Goal: Information Seeking & Learning: Find specific fact

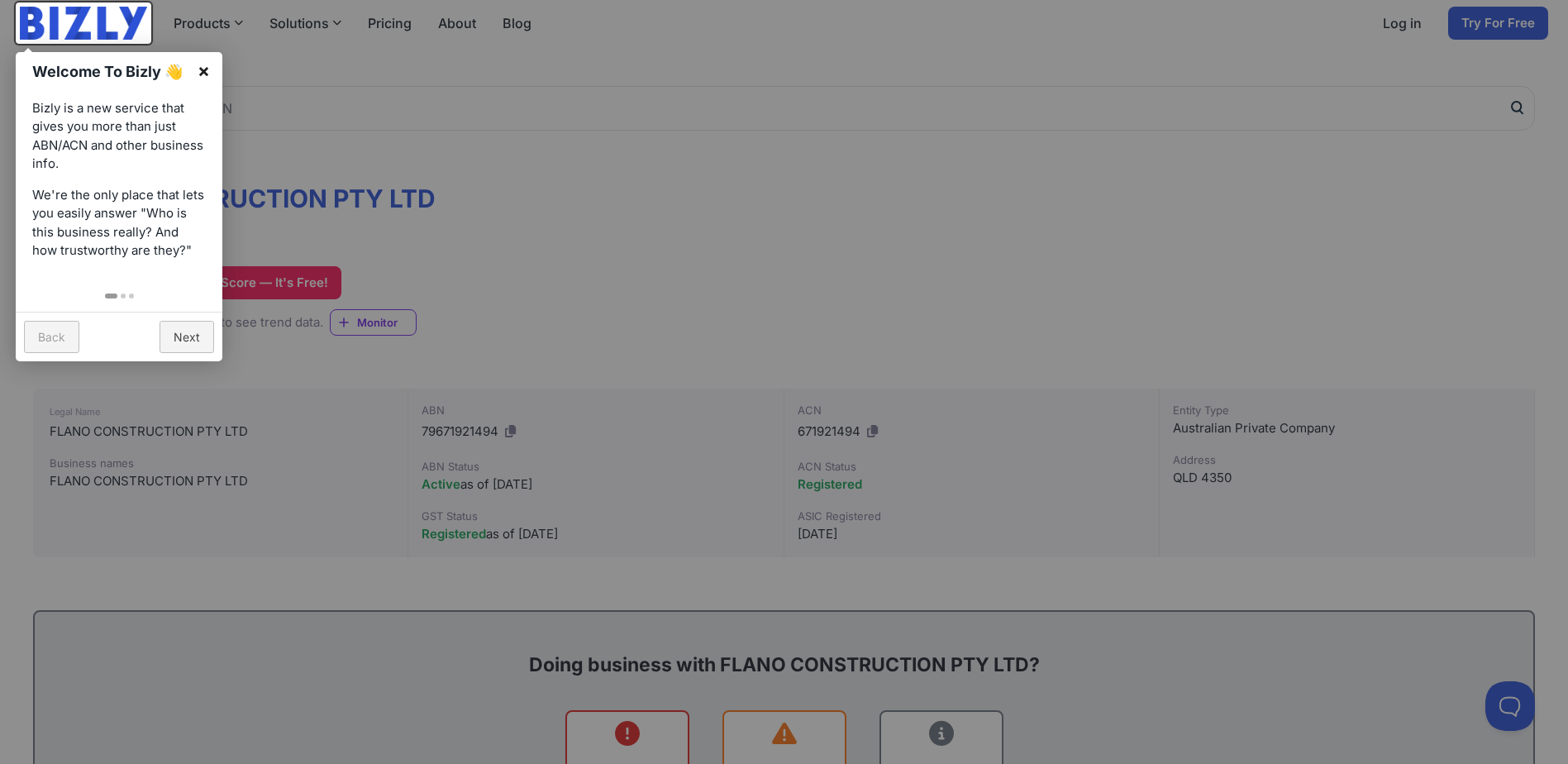
click at [210, 71] on link "×" at bounding box center [203, 70] width 37 height 37
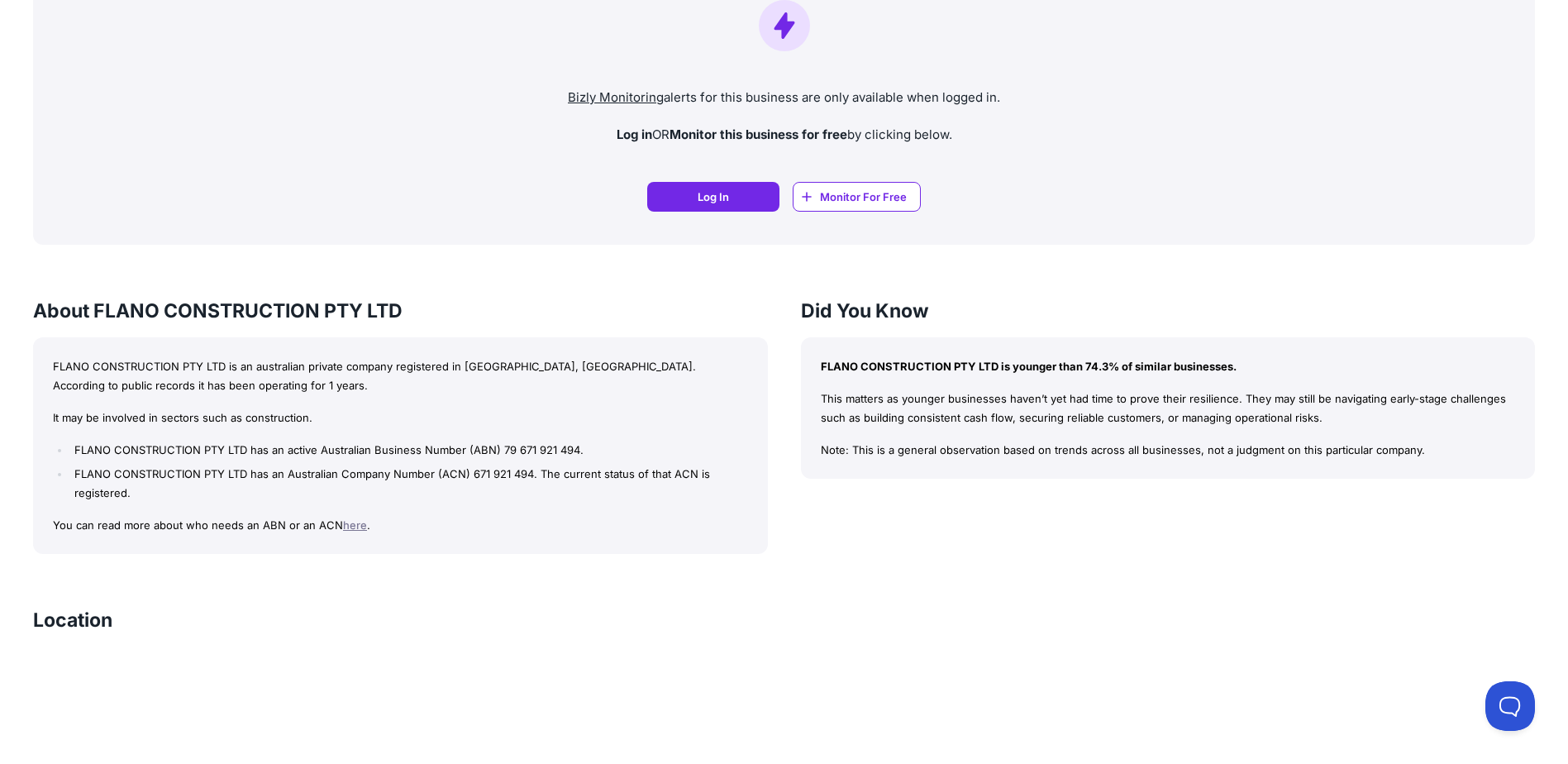
scroll to position [1240, 0]
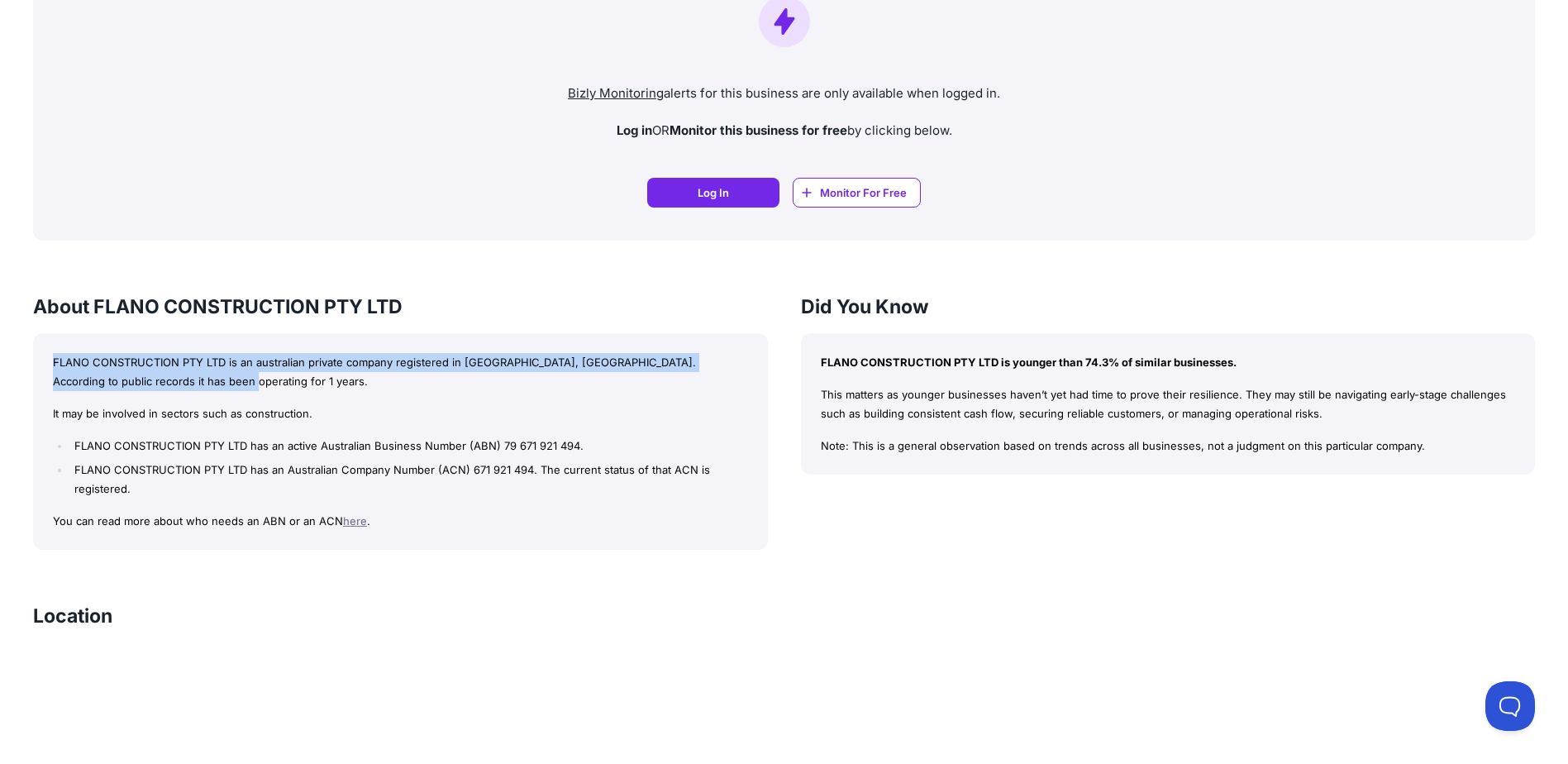
drag, startPoint x: 54, startPoint y: 362, endPoint x: 357, endPoint y: 383, distance: 303.7
click at [357, 383] on p "FLANO CONSTRUCTION PTY LTD is an australian private company registered in [GEOG…" at bounding box center [400, 372] width 695 height 38
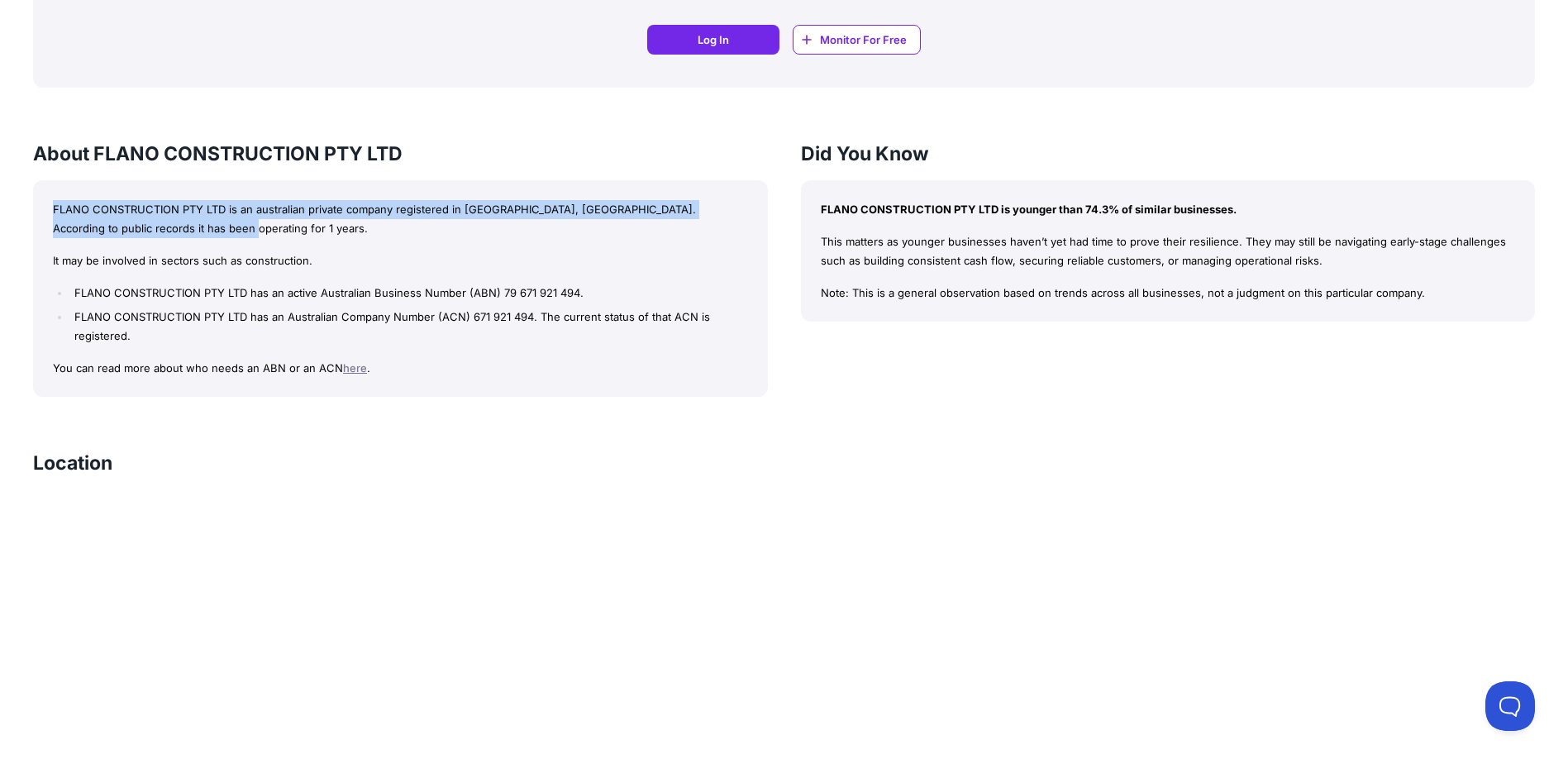
scroll to position [1372, 0]
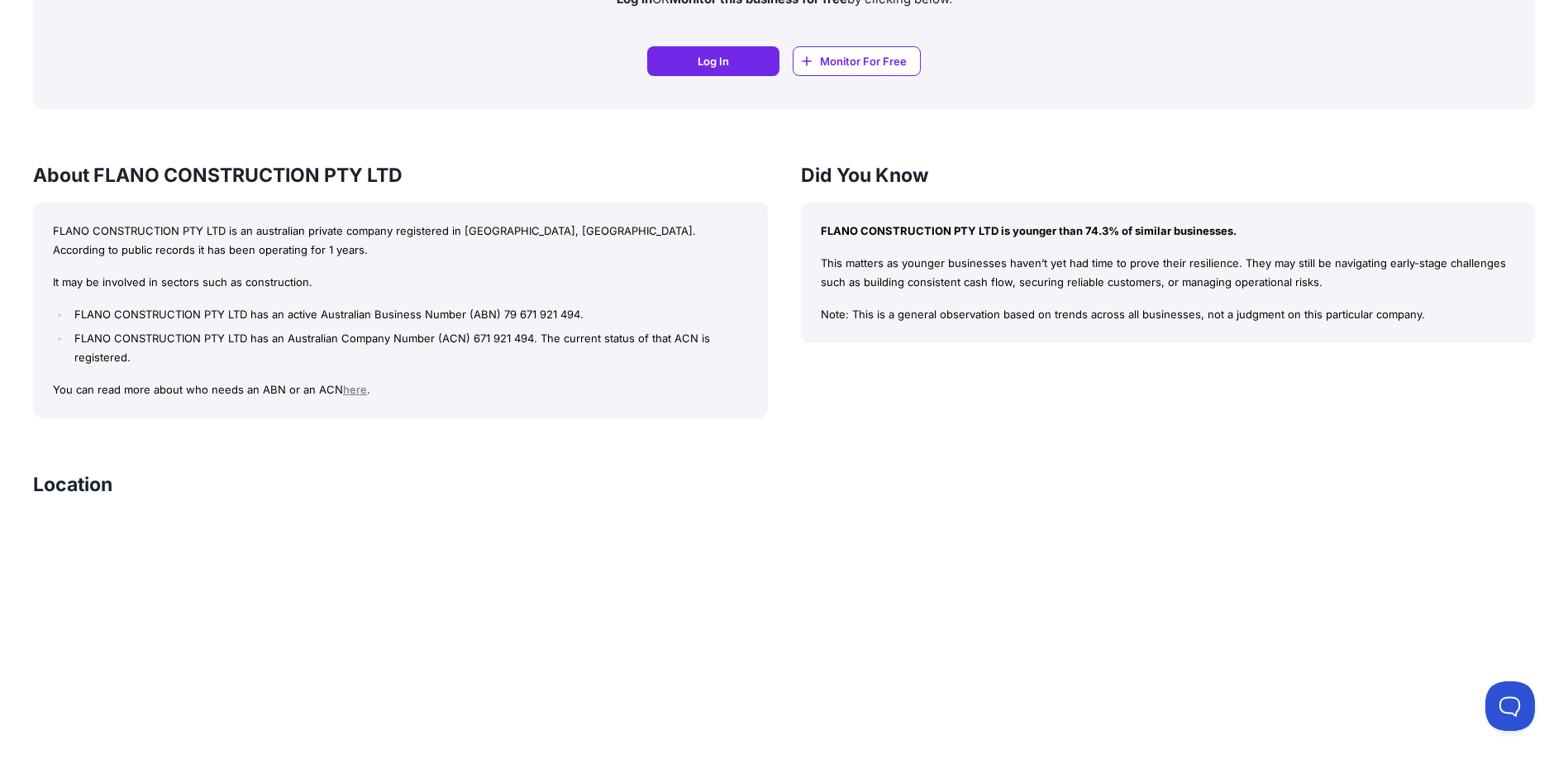
click at [315, 283] on p "It may be involved in sectors such as construction." at bounding box center [400, 282] width 695 height 19
drag, startPoint x: 320, startPoint y: 283, endPoint x: 224, endPoint y: 244, distance: 103.6
click at [224, 244] on div "FLANO CONSTRUCTION PTY LTD is an australian private company registered in [GEOG…" at bounding box center [400, 310] width 735 height 217
drag, startPoint x: 224, startPoint y: 244, endPoint x: 96, endPoint y: 248, distance: 128.1
click at [96, 248] on p "FLANO CONSTRUCTION PTY LTD is an australian private company registered in [GEOG…" at bounding box center [400, 241] width 695 height 38
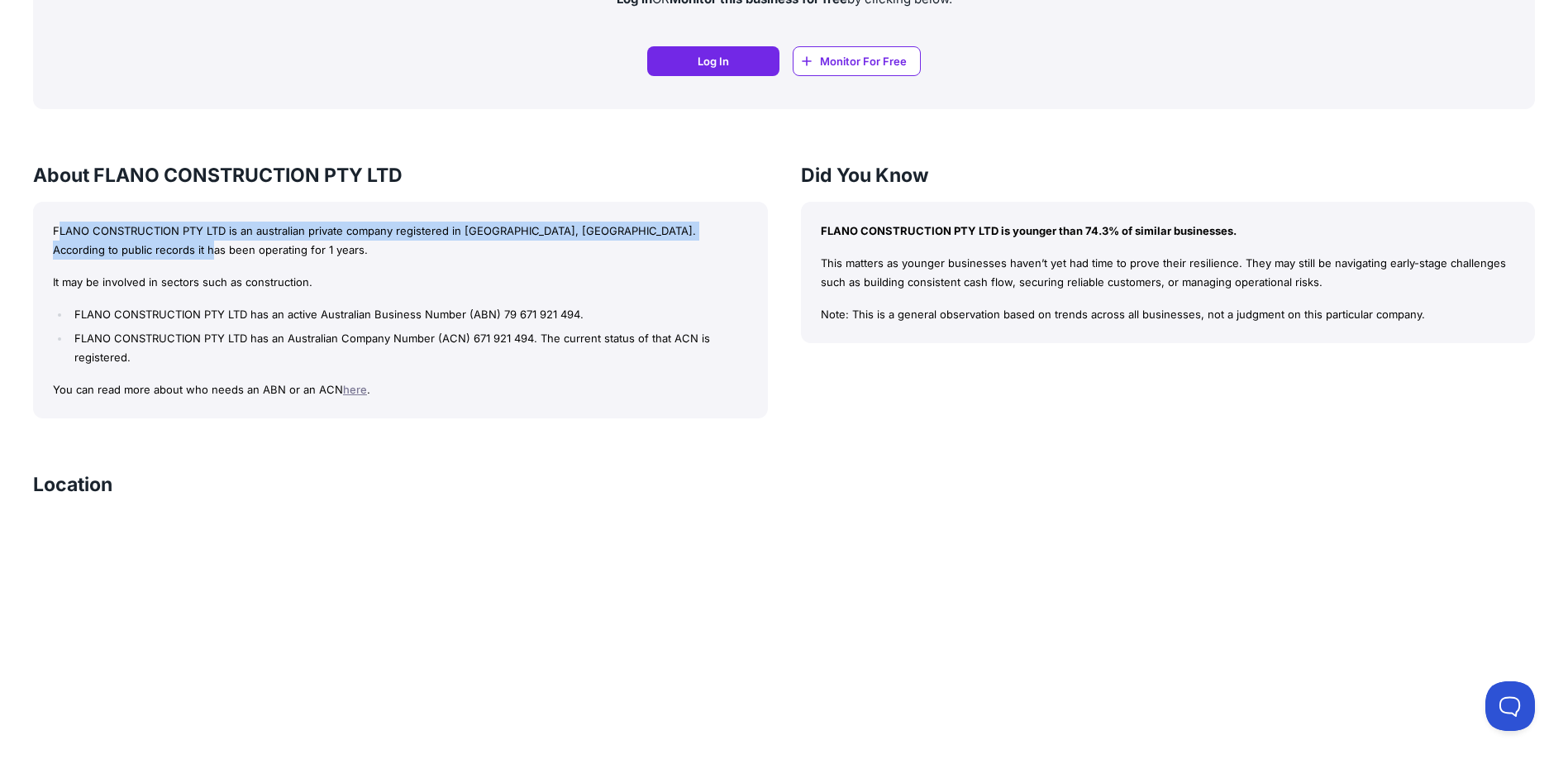
drag, startPoint x: 58, startPoint y: 227, endPoint x: 122, endPoint y: 257, distance: 70.7
click at [122, 257] on p "FLANO CONSTRUCTION PTY LTD is an australian private company registered in [GEOG…" at bounding box center [400, 241] width 695 height 38
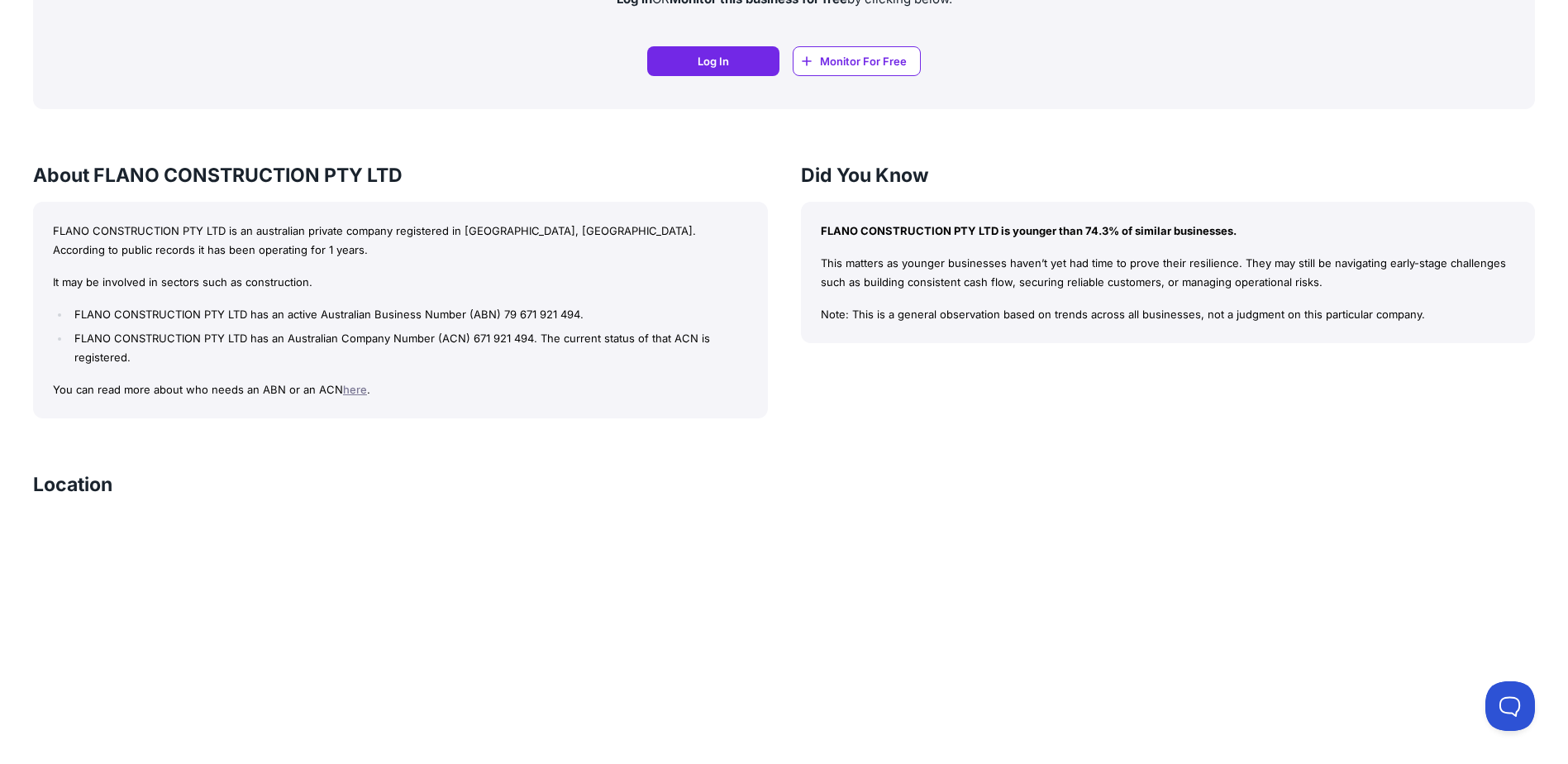
drag, startPoint x: 122, startPoint y: 257, endPoint x: 49, endPoint y: 209, distance: 87.4
click at [49, 209] on div "FLANO CONSTRUCTION PTY LTD is an australian private company registered in QLD, …" at bounding box center [400, 310] width 735 height 217
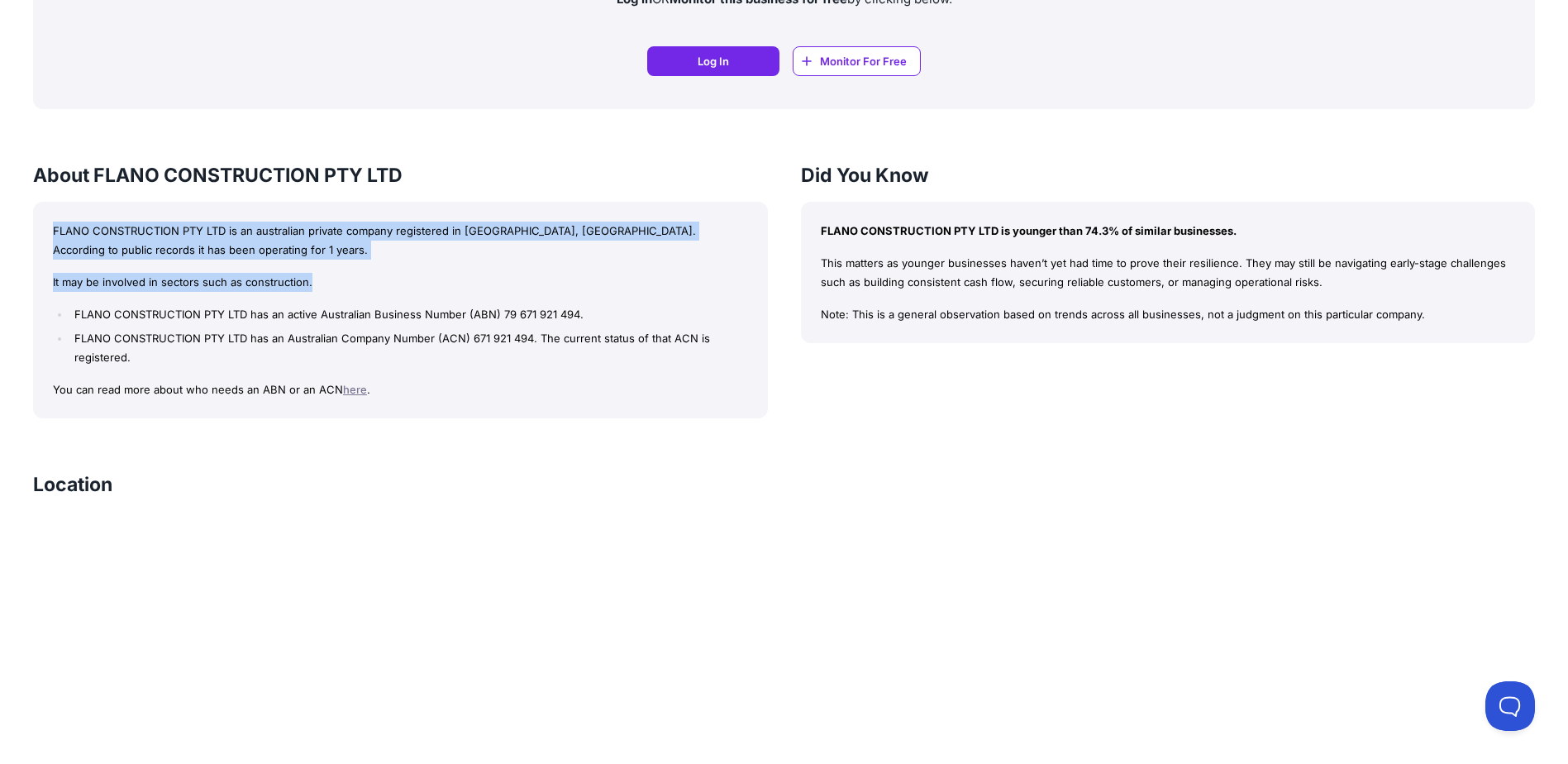
drag, startPoint x: 52, startPoint y: 229, endPoint x: 338, endPoint y: 286, distance: 291.6
click at [338, 286] on div "FLANO CONSTRUCTION PTY LTD is an australian private company registered in QLD, …" at bounding box center [400, 310] width 735 height 217
copy div "FLANO CONSTRUCTION PTY LTD is an australian private company registered in QLD, …"
